Goal: Task Accomplishment & Management: Use online tool/utility

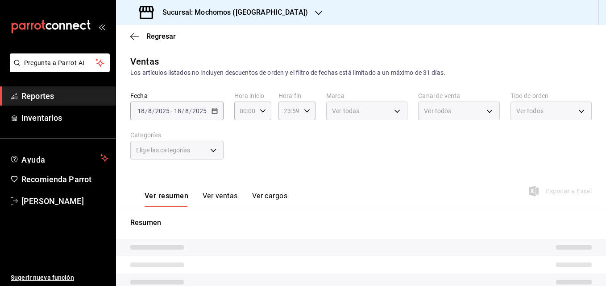
type input "05:00"
type input "05:59"
type input "2d195258-a112-483e-9c41-0e6351594330,d48f3e9a-3ab1-4b8f-8ab3-d3938f1810f2,a94d4…"
type input "562d5b5b-21a2-4ace-a941-66278f4a6c49"
type input "3511826e-d0de-4296-8152-2ac5d1de6c07,baed2e38-a444-4c8b-baeb-c256ad15bf0c,e2b47…"
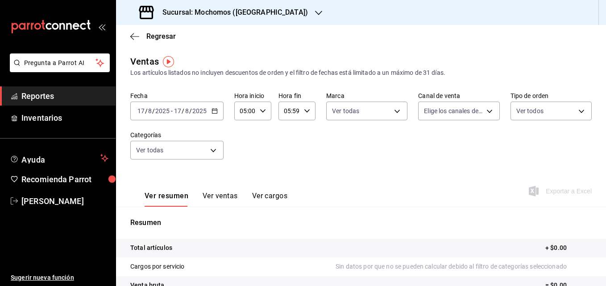
click at [215, 111] on \(Stroke\) "button" at bounding box center [214, 110] width 5 height 0
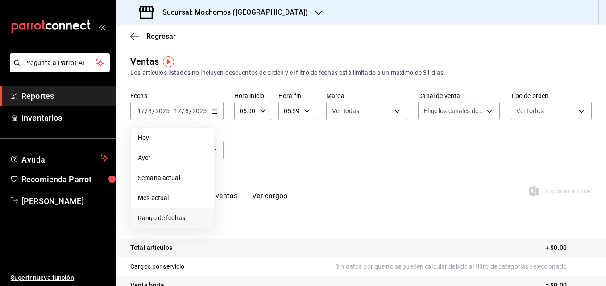
click at [157, 219] on span "Rango de fechas" at bounding box center [172, 218] width 69 height 9
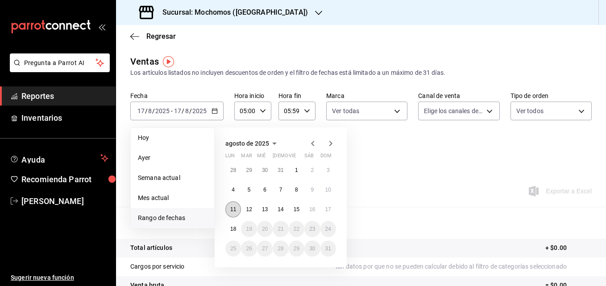
click at [231, 208] on abbr "11" at bounding box center [233, 210] width 6 height 6
click at [233, 229] on abbr "18" at bounding box center [233, 229] width 6 height 6
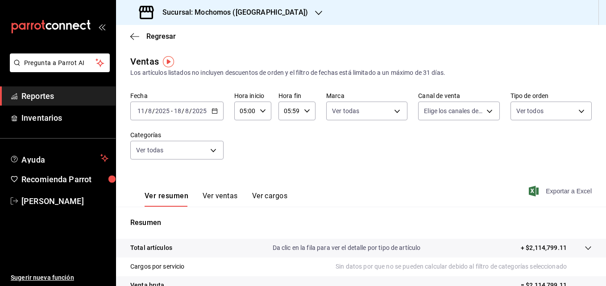
click at [381, 192] on span "Exportar a Excel" at bounding box center [560, 191] width 61 height 11
click at [315, 12] on icon "button" at bounding box center [318, 13] width 7 height 4
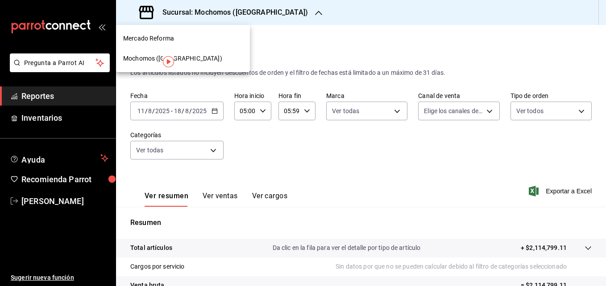
click at [140, 41] on span "Mercado Reforma" at bounding box center [148, 38] width 51 height 9
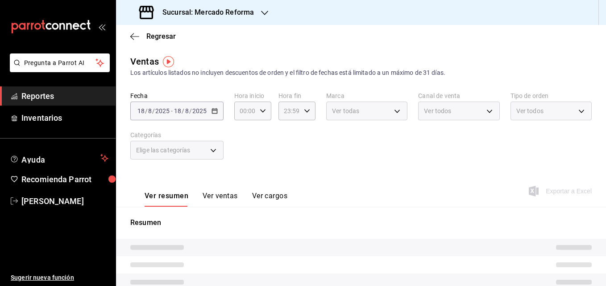
type input "05:00"
type input "05:59"
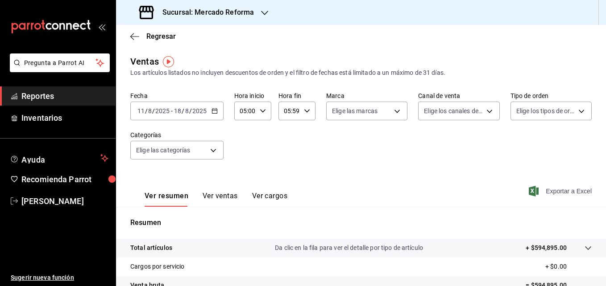
click at [381, 191] on span "Exportar a Excel" at bounding box center [560, 191] width 61 height 11
